Goal: Find specific page/section: Find specific page/section

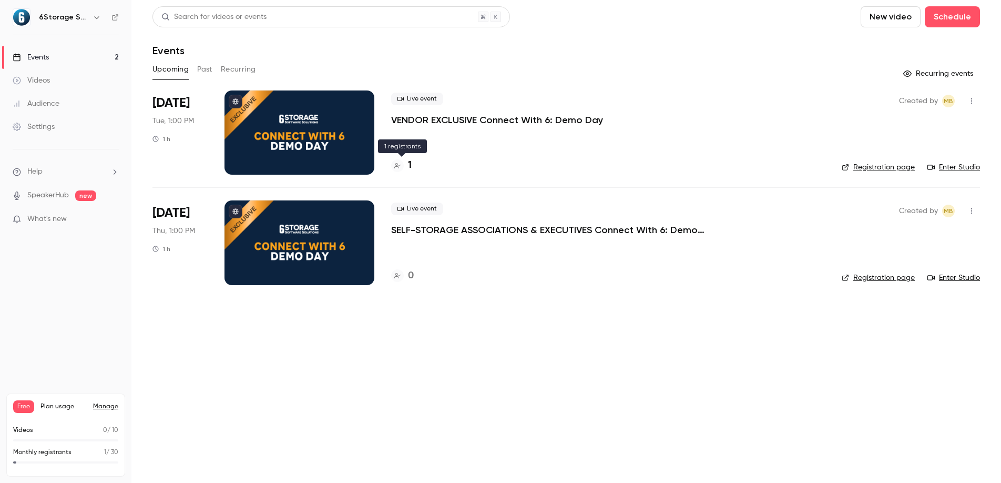
click at [407, 167] on div "1" at bounding box center [401, 165] width 21 height 14
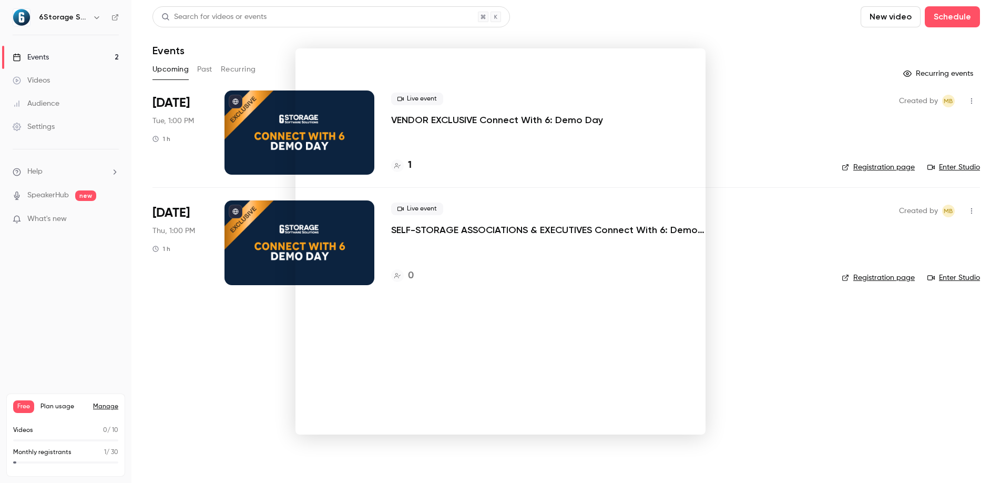
click at [222, 342] on div at bounding box center [500, 241] width 1001 height 483
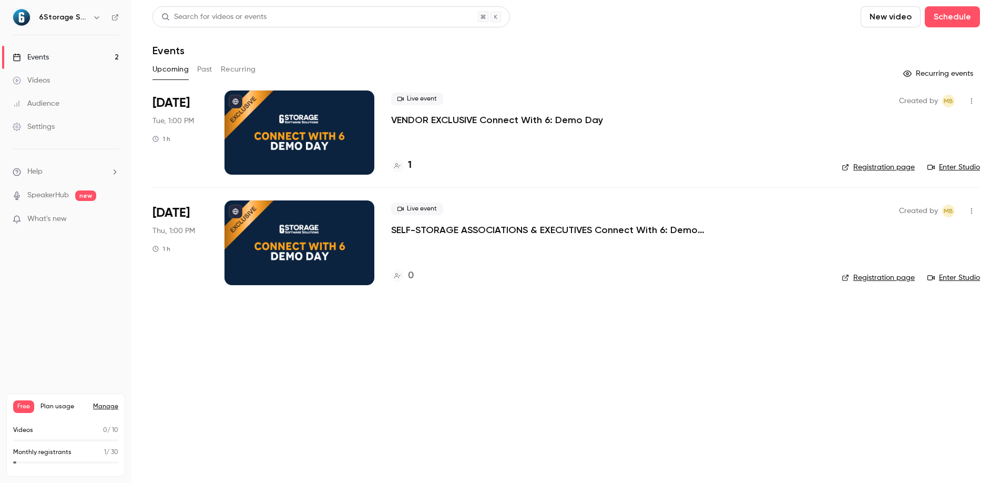
click at [974, 103] on icon "button" at bounding box center [972, 100] width 8 height 7
click at [589, 384] on div at bounding box center [500, 241] width 1001 height 483
